Goal: Task Accomplishment & Management: Manage account settings

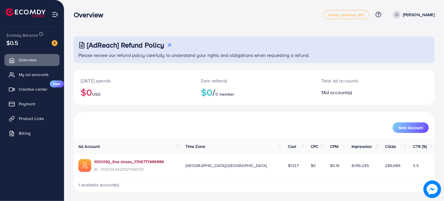
click at [141, 161] on link "1001092_fine shoes_1706777499999" at bounding box center [129, 162] width 70 height 6
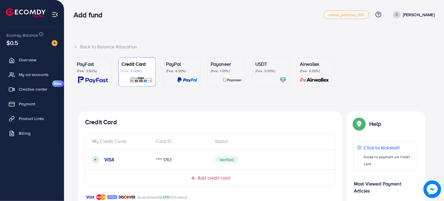
scroll to position [152, 0]
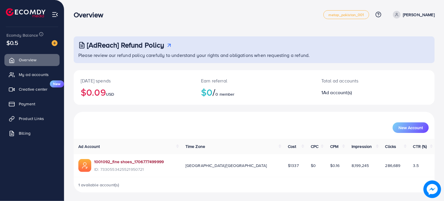
click at [142, 160] on link "1001092_fine shoes_1706777499999" at bounding box center [129, 162] width 70 height 6
